Goal: Task Accomplishment & Management: Complete application form

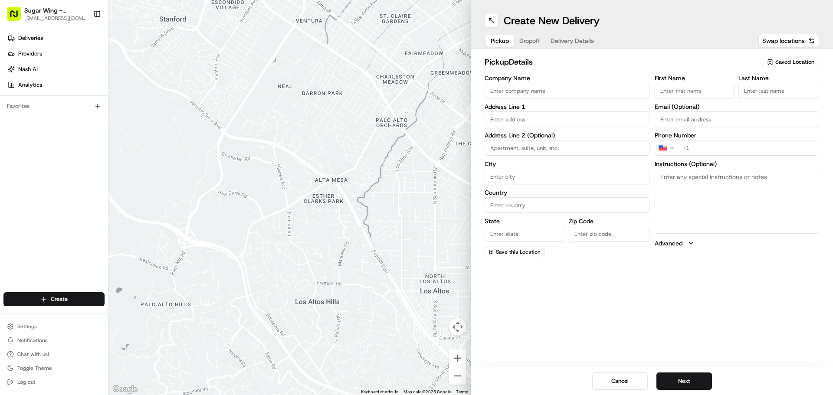
click at [561, 89] on input "Company Name" at bounding box center [567, 91] width 165 height 16
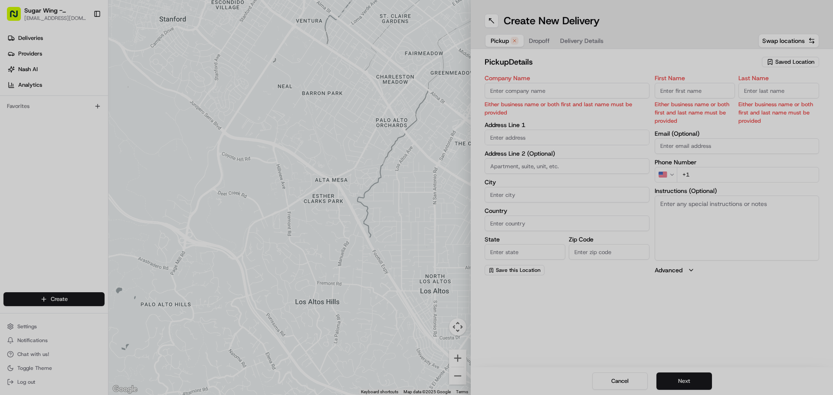
click at [561, 85] on div at bounding box center [416, 197] width 833 height 395
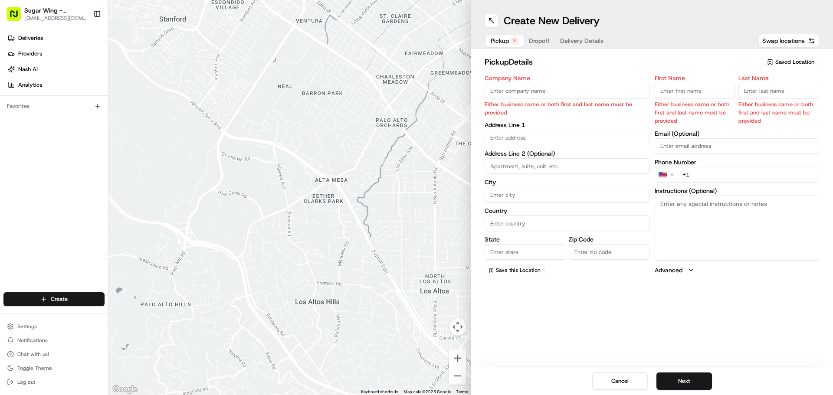
click at [535, 86] on input "Company Name" at bounding box center [567, 91] width 165 height 16
click at [796, 62] on span "Saved Location" at bounding box center [795, 62] width 39 height 8
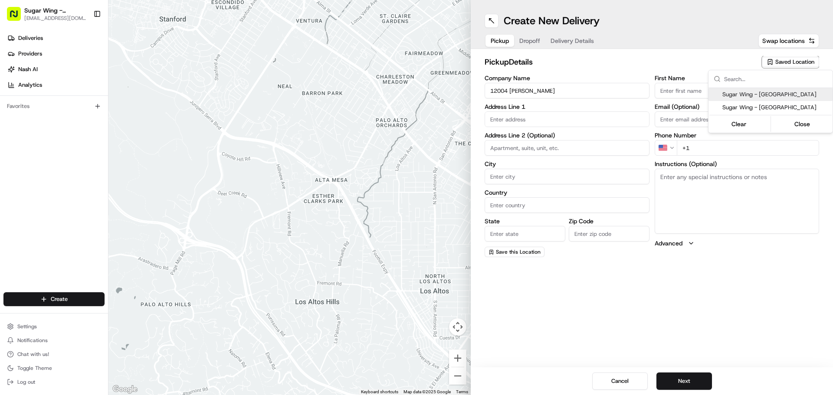
click at [779, 91] on span "Sugar Wing - [GEOGRAPHIC_DATA]" at bounding box center [776, 95] width 107 height 8
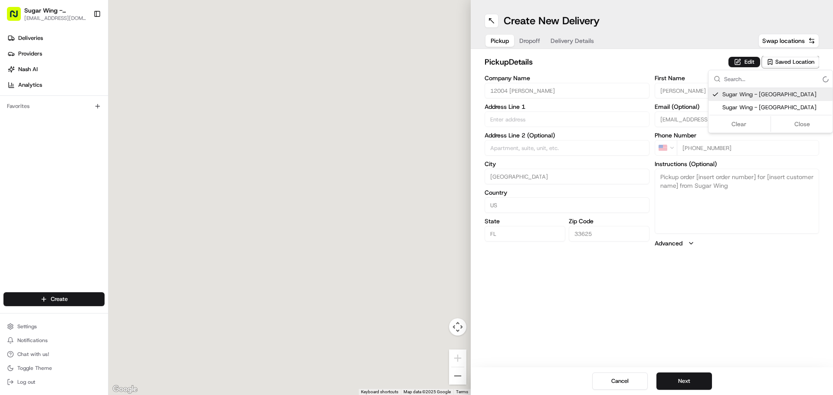
type input "Sugar Wing - [GEOGRAPHIC_DATA]"
type input "[STREET_ADDRESS][PERSON_NAME]"
type input "[GEOGRAPHIC_DATA]"
type input "US"
type input "FL"
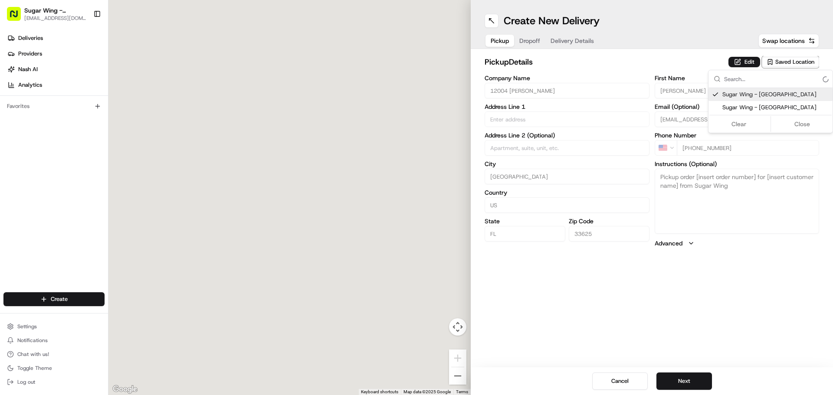
type input "33625"
type input "[PERSON_NAME]"
type input "[EMAIL_ADDRESS][DOMAIN_NAME]"
type input "[PHONE_NUMBER]"
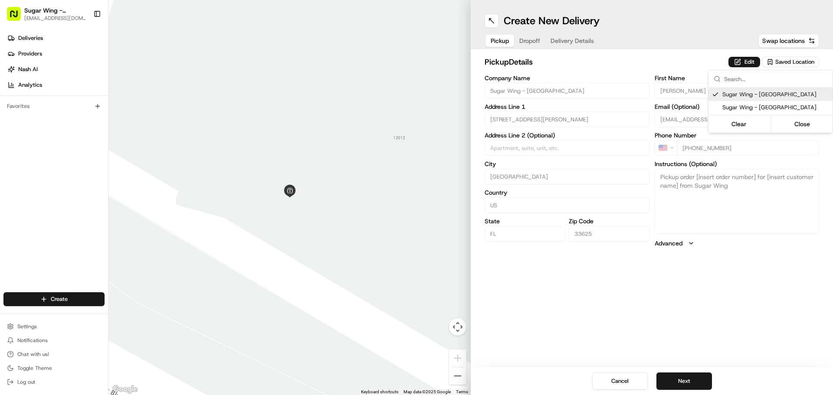
click at [627, 58] on html "Sugar Wing - Tampa [EMAIL_ADDRESS][DOMAIN_NAME] Toggle Sidebar Deliveries Provi…" at bounding box center [416, 197] width 833 height 395
click at [741, 65] on button "Edit" at bounding box center [745, 62] width 32 height 10
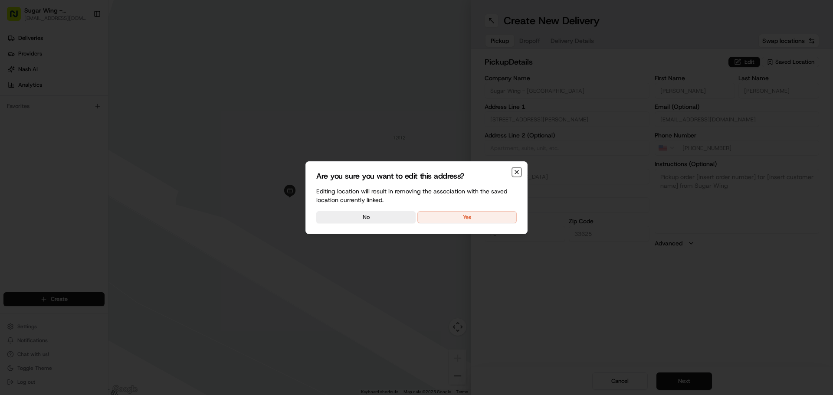
click at [516, 169] on icon "button" at bounding box center [516, 172] width 7 height 7
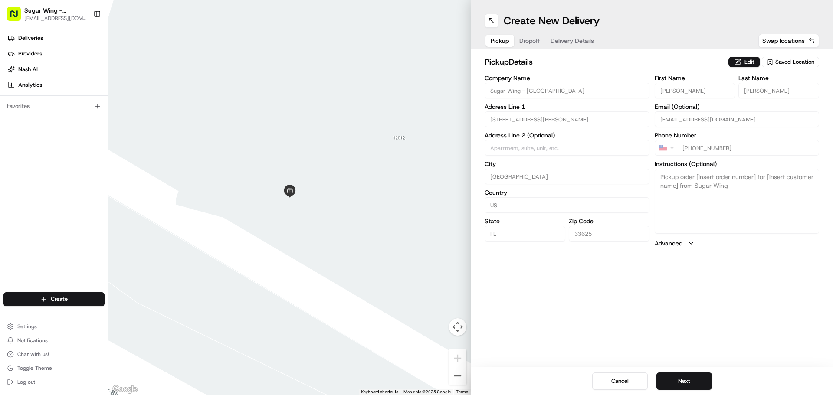
click at [784, 67] on button "Saved Location" at bounding box center [790, 62] width 57 height 12
click at [779, 104] on span "Sugar Wing - [GEOGRAPHIC_DATA]" at bounding box center [776, 108] width 107 height 8
type input "Sugar"
type input "Wing"
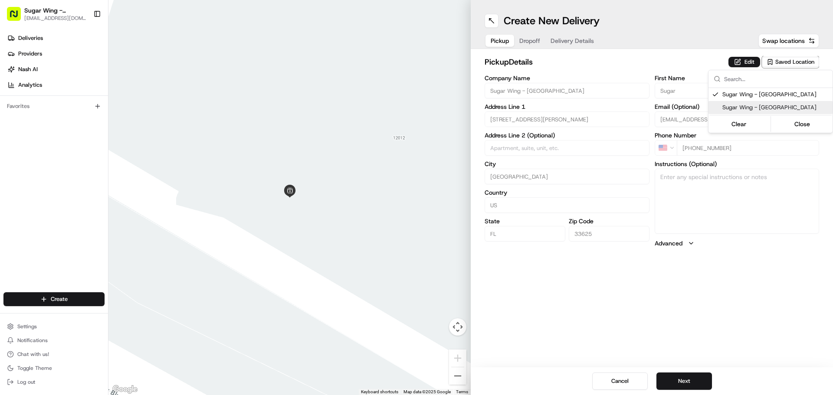
click at [731, 174] on html "Sugar Wing - Tampa [EMAIL_ADDRESS][DOMAIN_NAME] Toggle Sidebar Deliveries Provi…" at bounding box center [416, 197] width 833 height 395
click at [773, 57] on div "Saved Location" at bounding box center [790, 62] width 57 height 10
click at [776, 102] on div "Sugar Wing - [GEOGRAPHIC_DATA]" at bounding box center [771, 107] width 124 height 13
type input "[PERSON_NAME]"
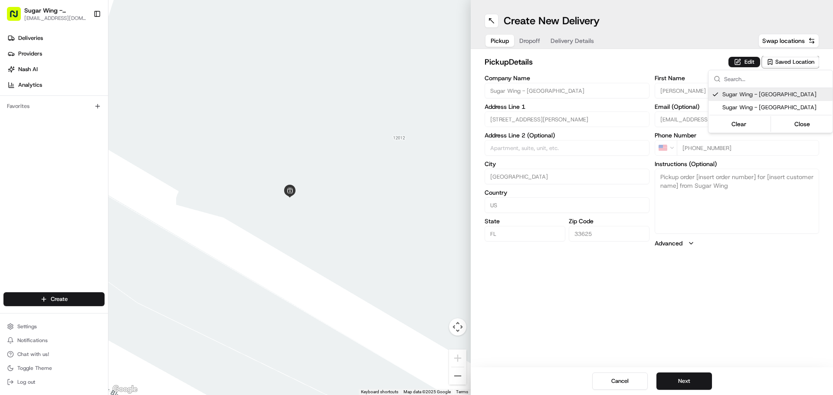
click at [704, 63] on html "Sugar Wing - Tampa [EMAIL_ADDRESS][DOMAIN_NAME] Toggle Sidebar Deliveries Provi…" at bounding box center [416, 197] width 833 height 395
drag, startPoint x: 516, startPoint y: 31, endPoint x: 528, endPoint y: 38, distance: 13.8
click at [520, 35] on div "Create New Delivery Pickup Dropoff Delivery Details Swap locations" at bounding box center [652, 24] width 362 height 49
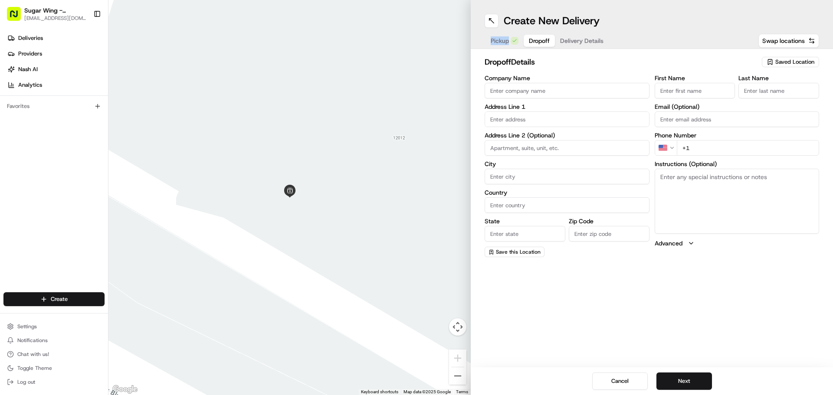
click at [538, 44] on span "Dropoff" at bounding box center [539, 40] width 21 height 9
click at [571, 85] on input "Company Name" at bounding box center [567, 91] width 165 height 16
click at [685, 85] on input "First Name" at bounding box center [695, 91] width 81 height 16
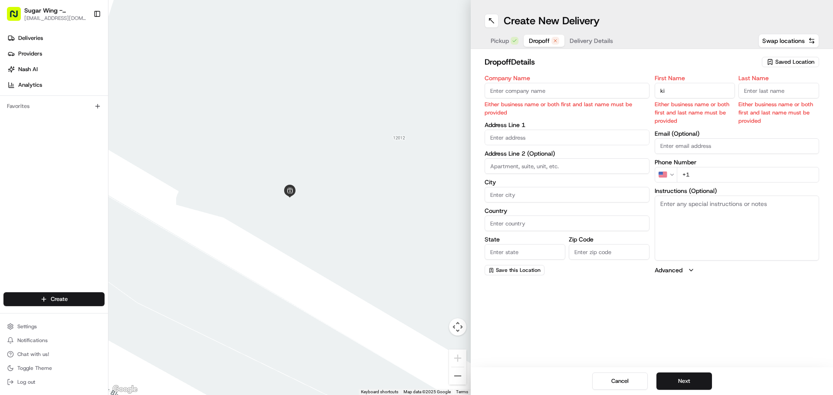
type input "k"
type input "[PERSON_NAME]"
click at [756, 93] on input "Last Name" at bounding box center [779, 91] width 81 height 16
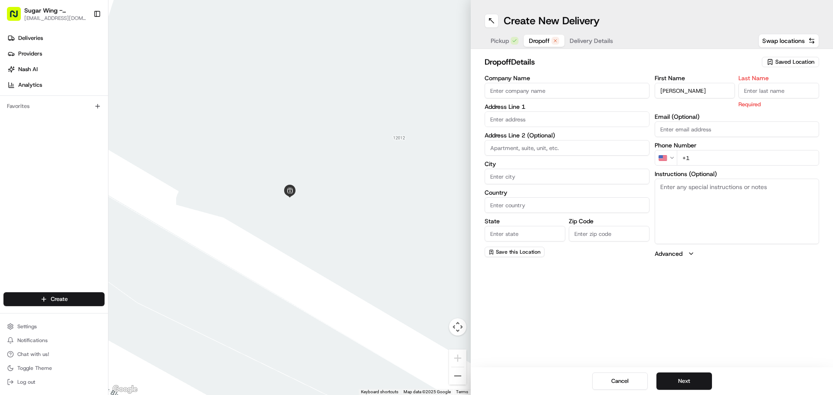
click at [587, 87] on input "Company Name" at bounding box center [567, 91] width 165 height 16
click at [740, 94] on input "Last Name" at bounding box center [779, 91] width 81 height 16
type input "h"
type input "[PERSON_NAME]"
click at [604, 86] on input "Company Name" at bounding box center [567, 91] width 165 height 16
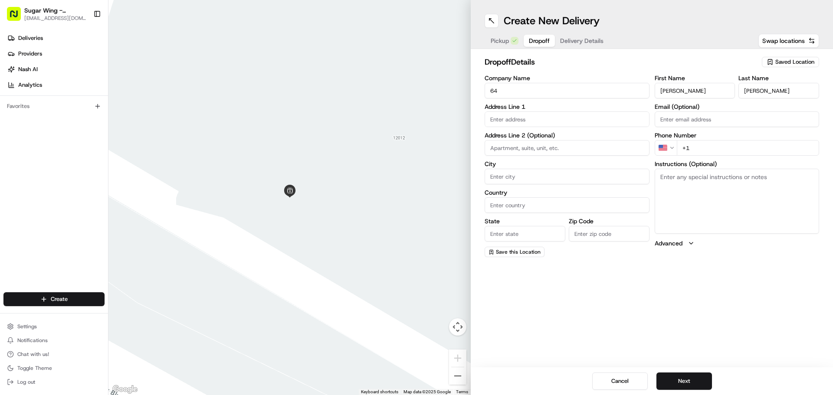
type input "6"
type input "Subaru of [GEOGRAPHIC_DATA]"
click at [553, 115] on input "text" at bounding box center [567, 120] width 165 height 16
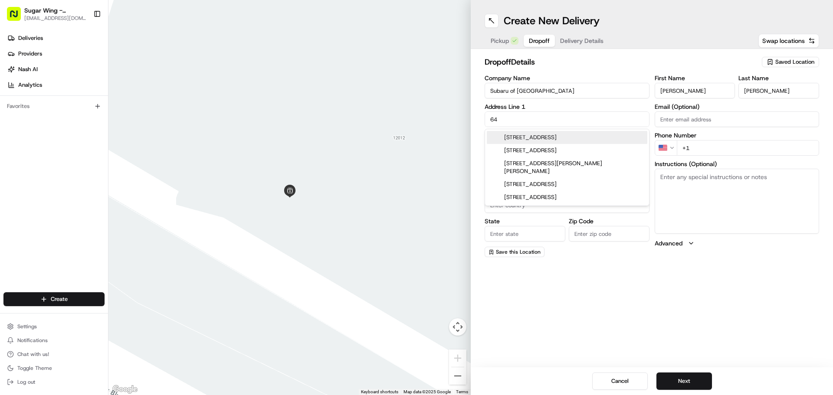
type input "6"
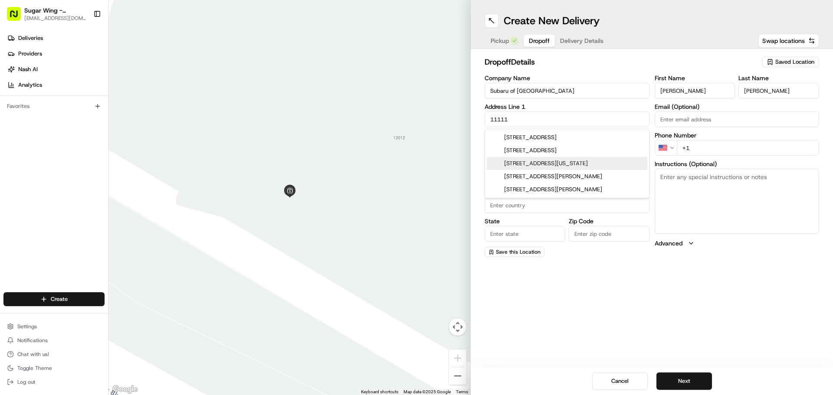
click at [561, 161] on div "[STREET_ADDRESS][US_STATE]" at bounding box center [567, 163] width 161 height 13
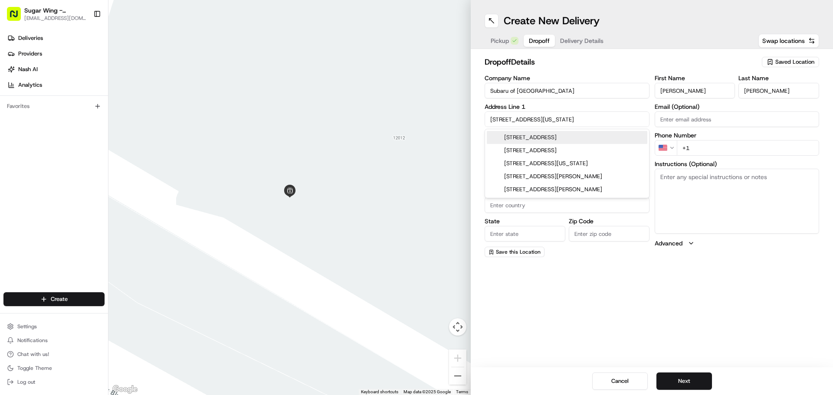
type input "[STREET_ADDRESS][US_STATE]"
type input "[GEOGRAPHIC_DATA]"
type input "FL"
type input "33612"
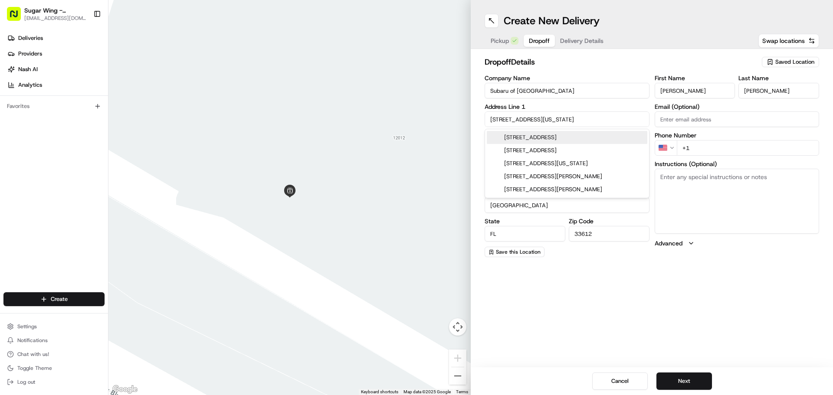
type input "[STREET_ADDRESS][US_STATE]"
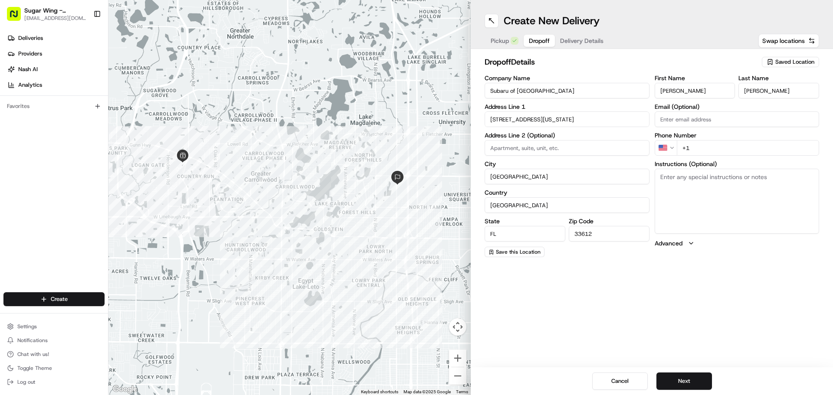
click at [699, 152] on input "+1" at bounding box center [748, 148] width 143 height 16
type input "[PHONE_NUMBER]"
click at [678, 192] on textarea "Instructions (Optional)" at bounding box center [737, 201] width 165 height 65
type textarea "Call [PERSON_NAME] upon arrival."
click at [581, 38] on span "Delivery Details" at bounding box center [581, 40] width 43 height 9
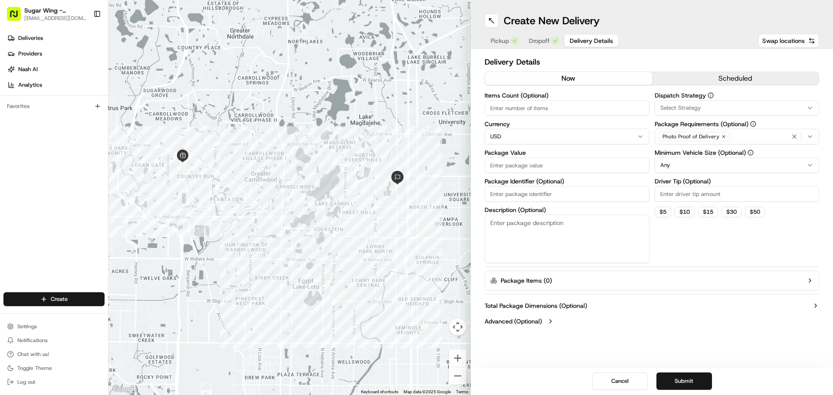
click at [534, 158] on input "Package Value" at bounding box center [567, 166] width 165 height 16
type input "200.00"
click at [695, 246] on div "Dispatch Strategy Select Strategy Package Requirements (Optional) Photo Proof o…" at bounding box center [737, 177] width 165 height 171
click at [721, 78] on button "scheduled" at bounding box center [735, 78] width 167 height 13
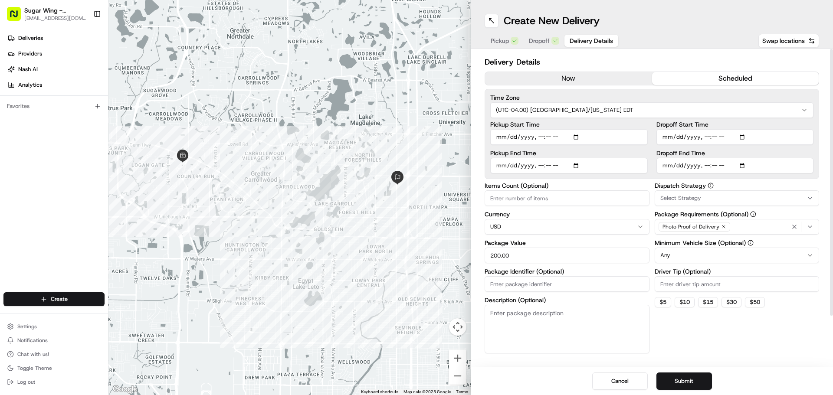
click at [670, 167] on input "Dropoff End Time" at bounding box center [736, 166] width 158 height 16
click at [747, 166] on input "Dropoff End Time" at bounding box center [736, 166] width 158 height 16
click at [712, 167] on input "Dropoff End Time" at bounding box center [736, 166] width 158 height 16
click at [702, 165] on input "Dropoff End Time" at bounding box center [736, 166] width 158 height 16
click at [772, 97] on label "Time Zone" at bounding box center [651, 98] width 323 height 6
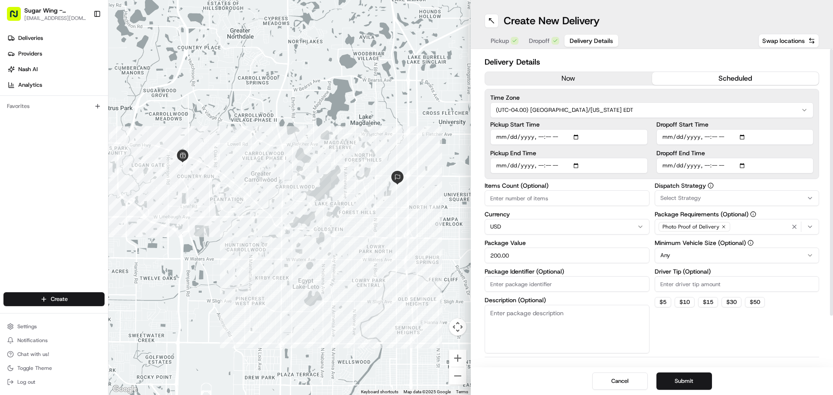
click at [724, 165] on input "Dropoff End Time" at bounding box center [736, 166] width 158 height 16
type input "[DATE]T11:30"
click at [767, 90] on div "Time Zone (UTC-04.00) [GEOGRAPHIC_DATA]/[US_STATE] EDT Pickup Start Time Pickup…" at bounding box center [652, 134] width 335 height 90
click at [510, 43] on button "Pickup" at bounding box center [505, 41] width 38 height 12
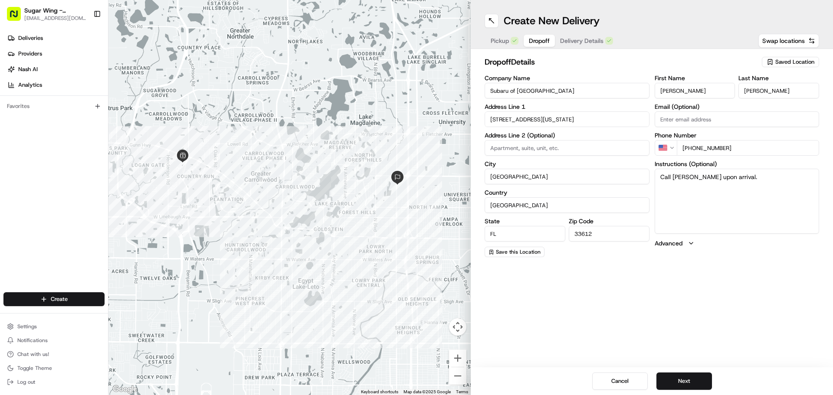
click at [542, 40] on button "Dropoff" at bounding box center [539, 41] width 31 height 12
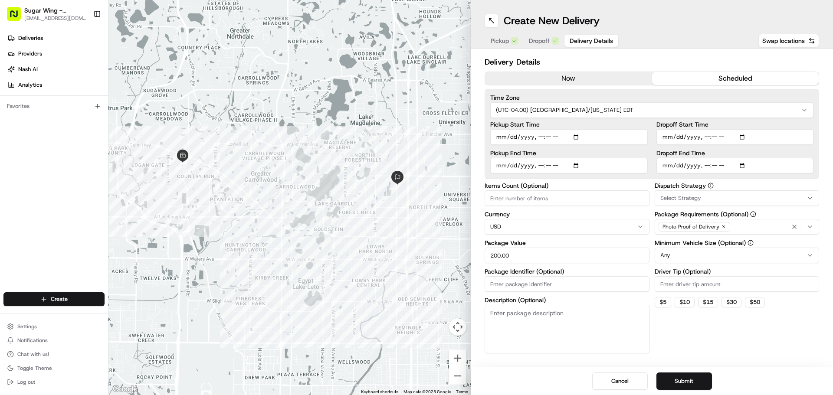
click at [587, 40] on span "Delivery Details" at bounding box center [591, 40] width 43 height 9
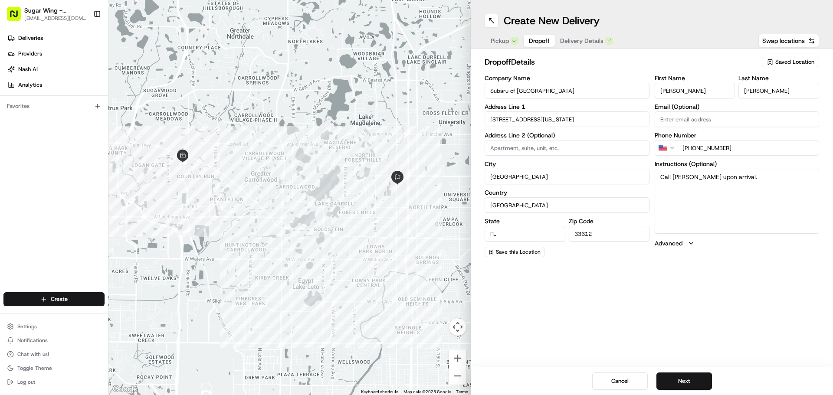
click at [554, 35] on button "Dropoff" at bounding box center [539, 41] width 31 height 12
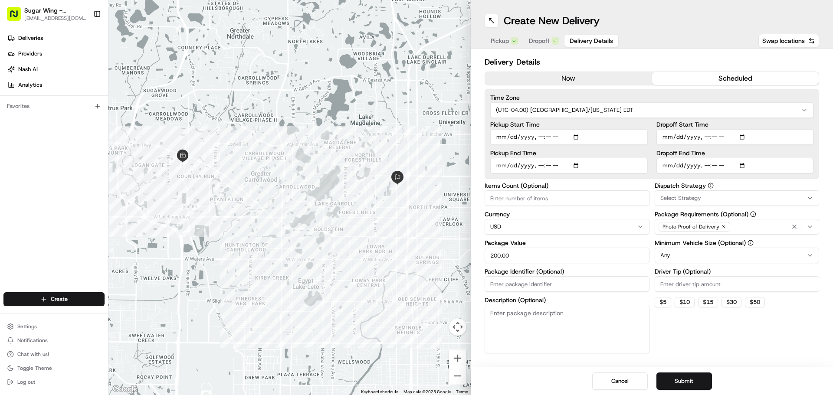
click at [574, 37] on span "Delivery Details" at bounding box center [591, 40] width 43 height 9
click at [684, 386] on button "Submit" at bounding box center [685, 381] width 56 height 17
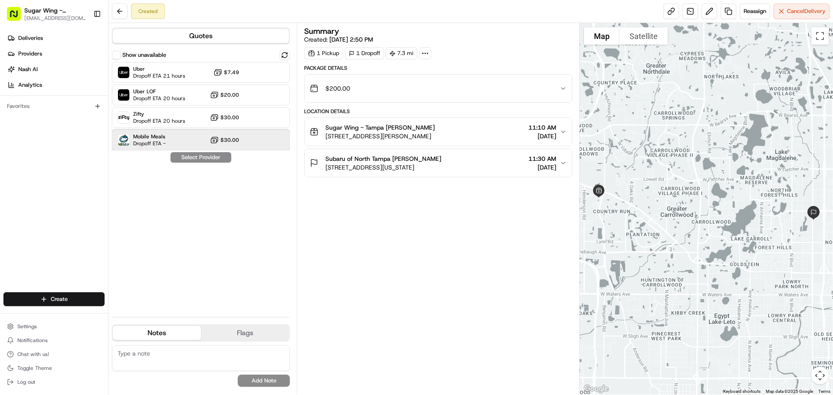
click at [182, 133] on div "Mobile Meals Dropoff ETA - $30.00" at bounding box center [201, 140] width 178 height 21
click at [201, 158] on button "Assign Provider" at bounding box center [201, 157] width 62 height 10
